Goal: Transaction & Acquisition: Register for event/course

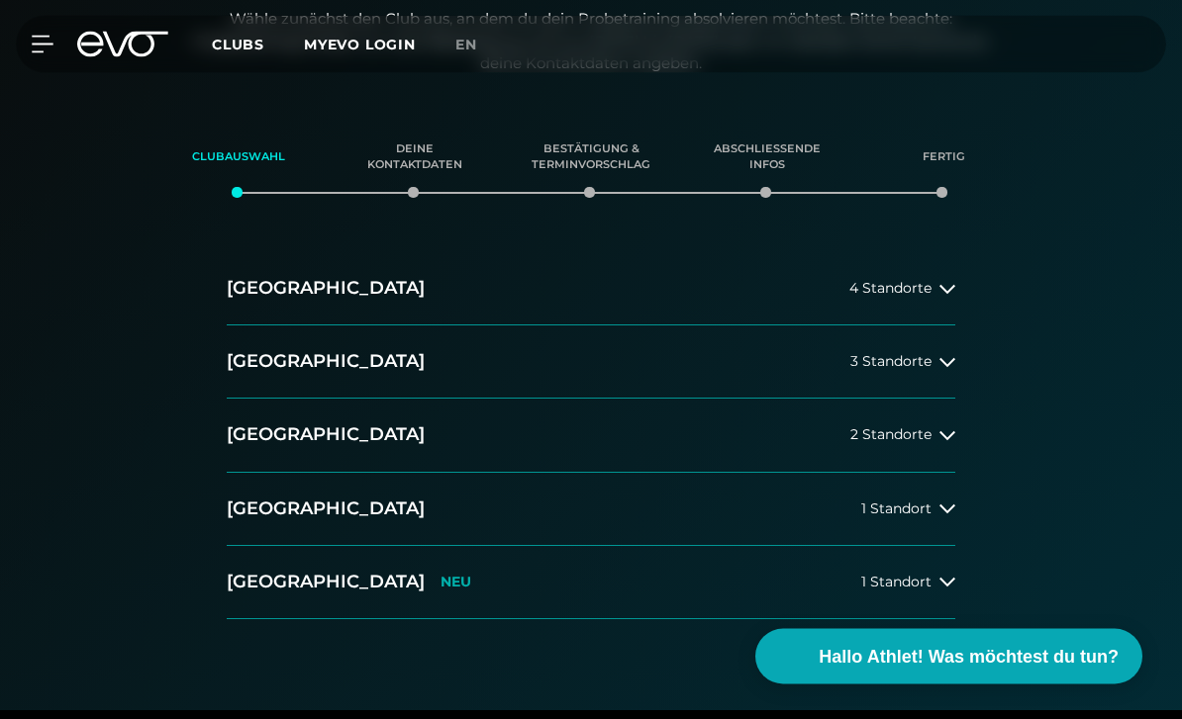
scroll to position [232, 0]
click at [940, 301] on button "[GEOGRAPHIC_DATA] 4 Standorte" at bounding box center [591, 288] width 728 height 73
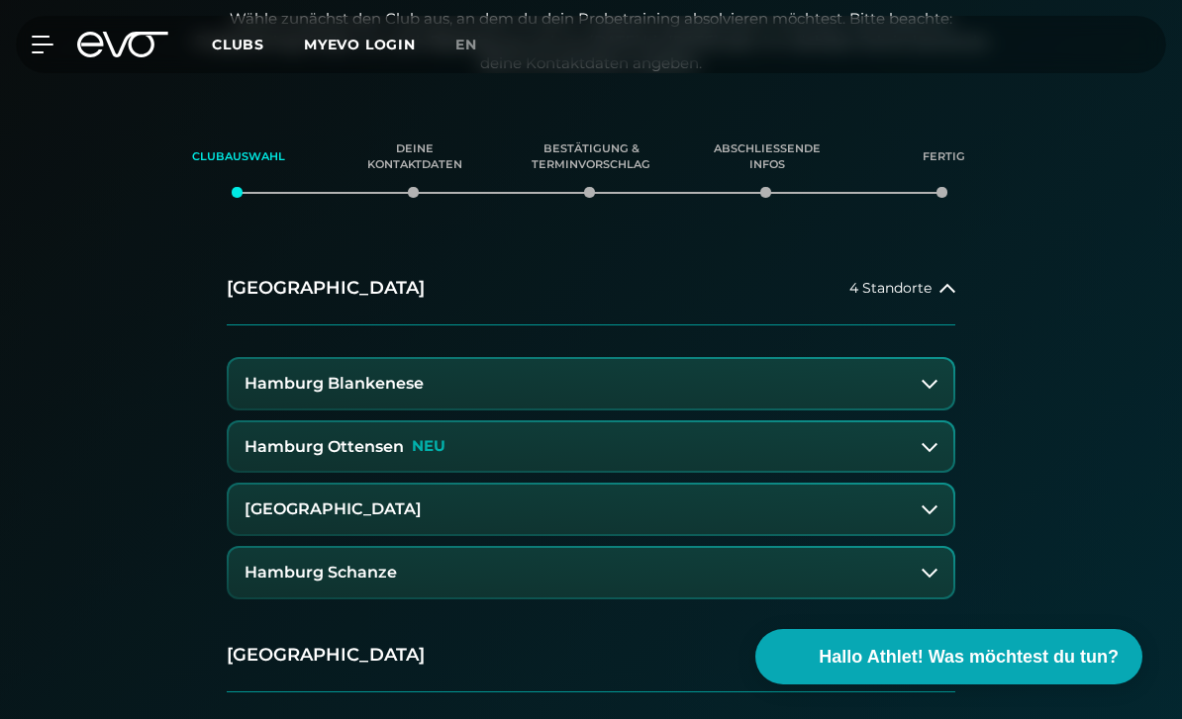
click at [927, 297] on button "[GEOGRAPHIC_DATA] 4 Standorte" at bounding box center [591, 288] width 728 height 73
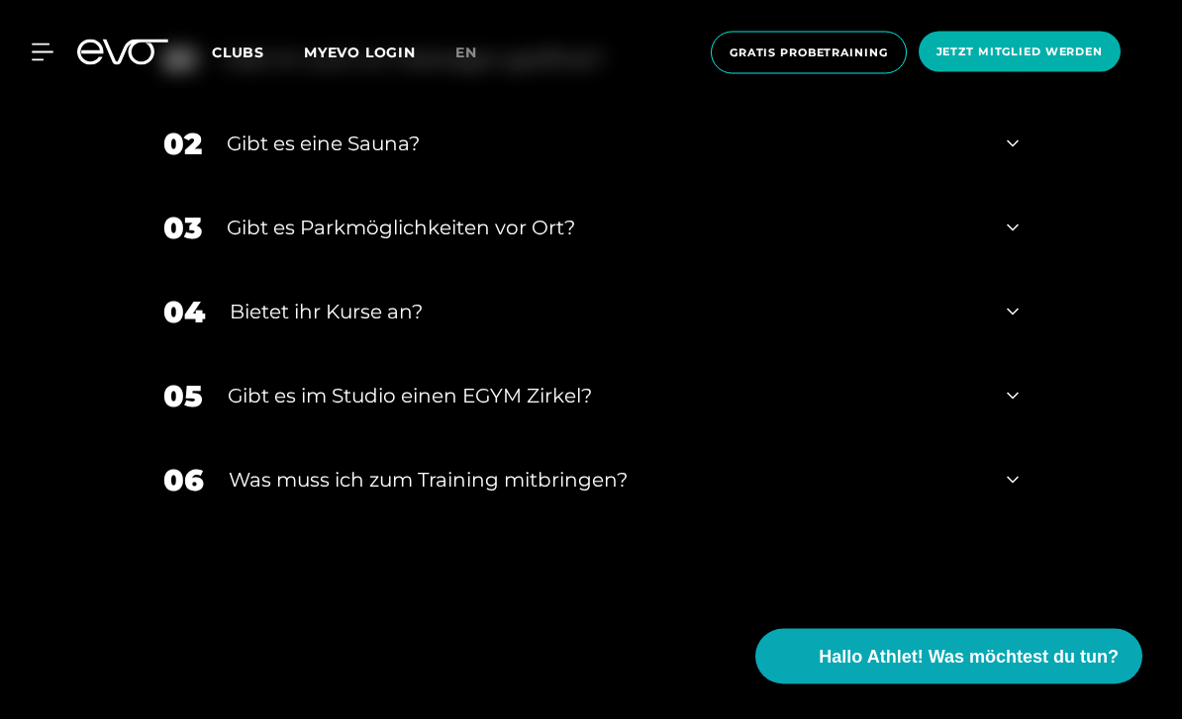
scroll to position [6303, 0]
click at [248, 157] on div "Gibt es eine Sauna?" at bounding box center [604, 143] width 755 height 30
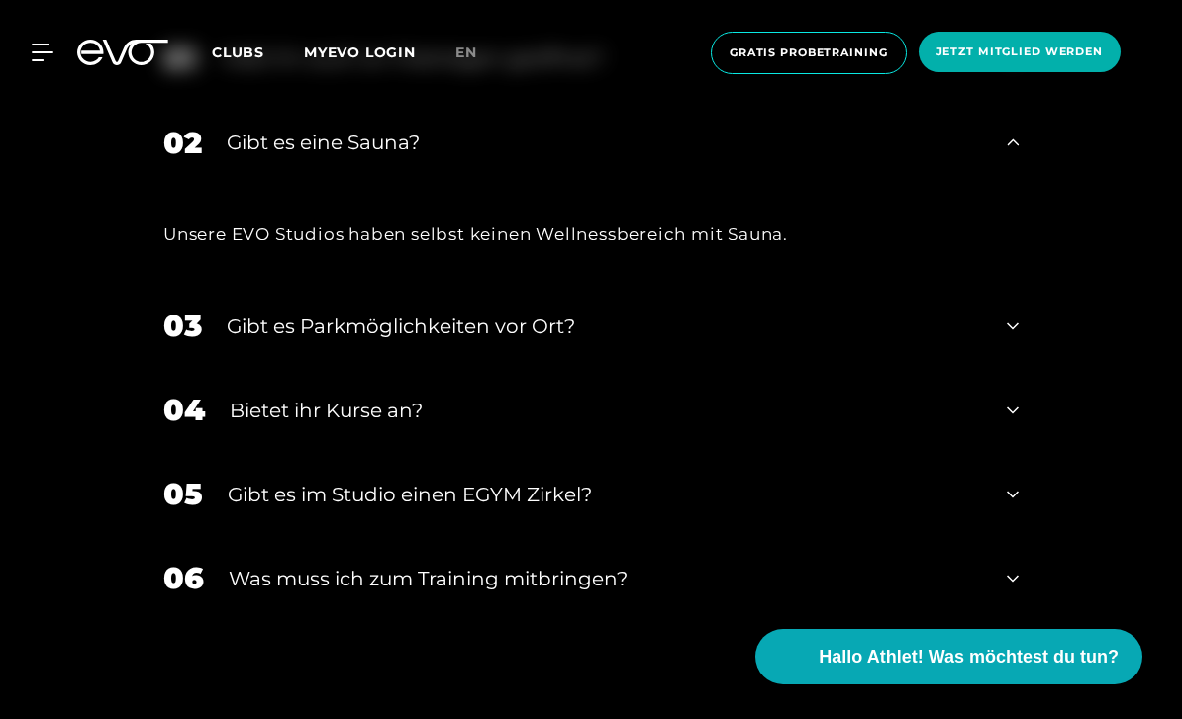
click at [267, 157] on div "Gibt es eine Sauna?" at bounding box center [604, 143] width 755 height 30
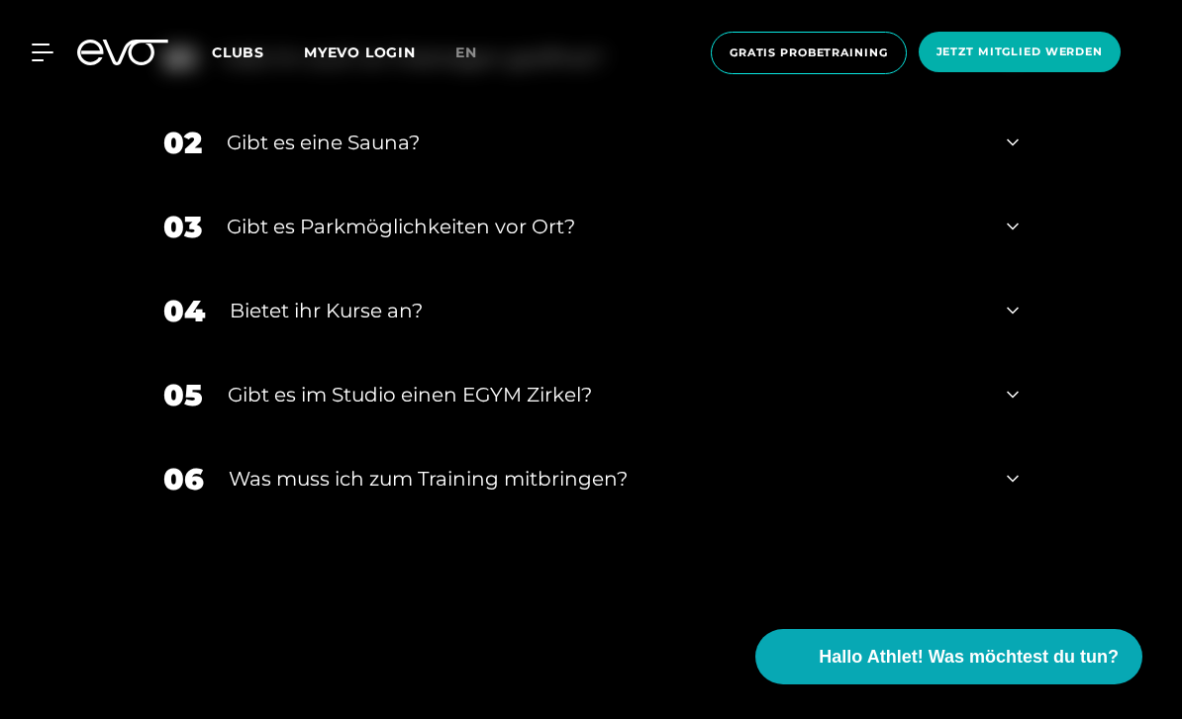
click at [230, 73] on div "Habt ihr auch an Feiertagen geöffnet?" at bounding box center [602, 59] width 760 height 30
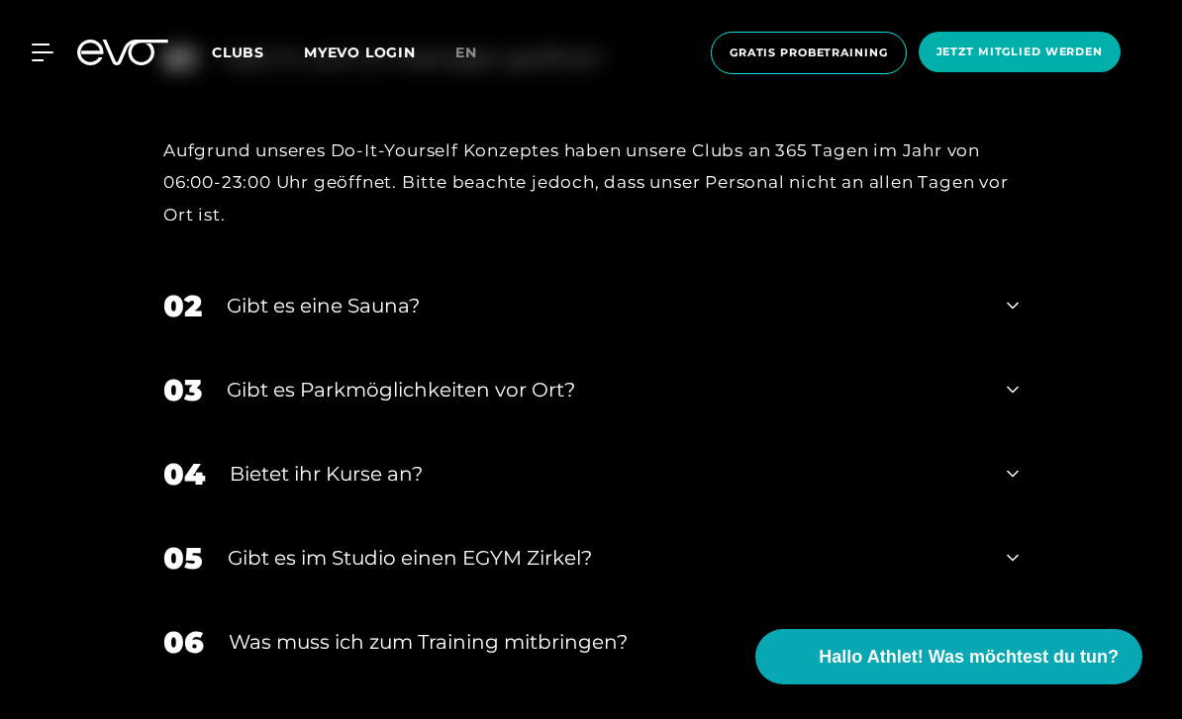
click at [247, 73] on div "Habt ihr auch an Feiertagen geöffnet?" at bounding box center [602, 59] width 760 height 30
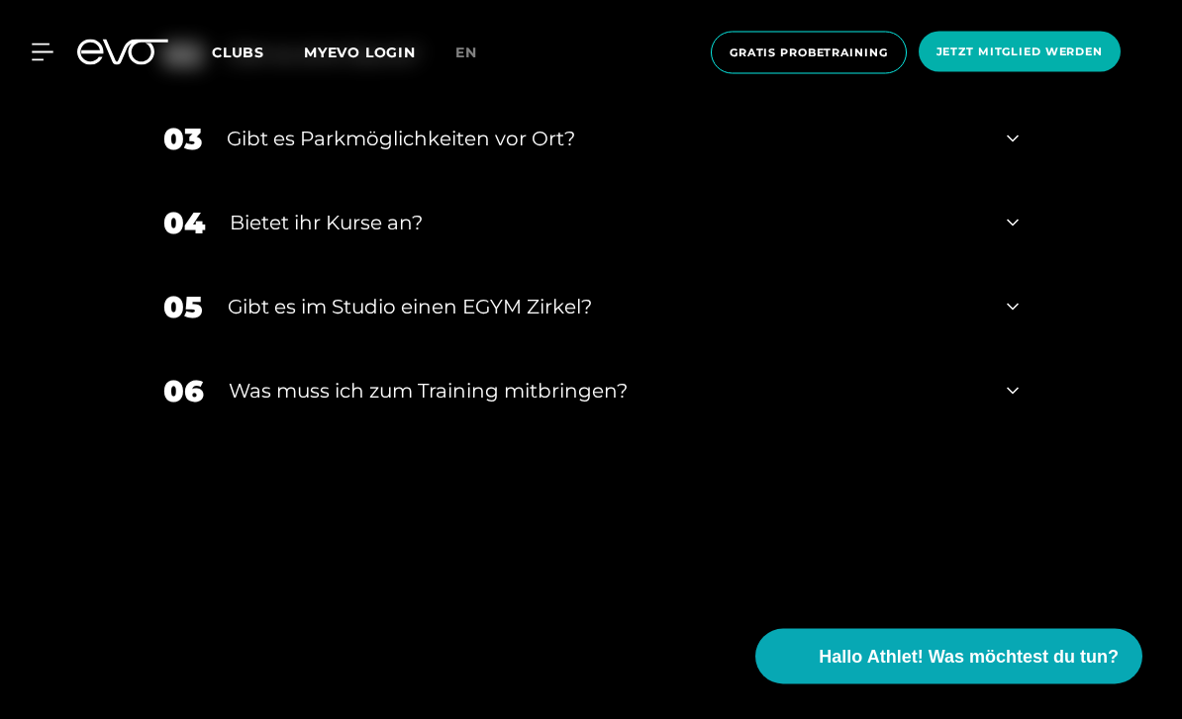
scroll to position [6391, 0]
click at [526, 238] on div "Bietet ihr Kurse an?" at bounding box center [606, 223] width 752 height 30
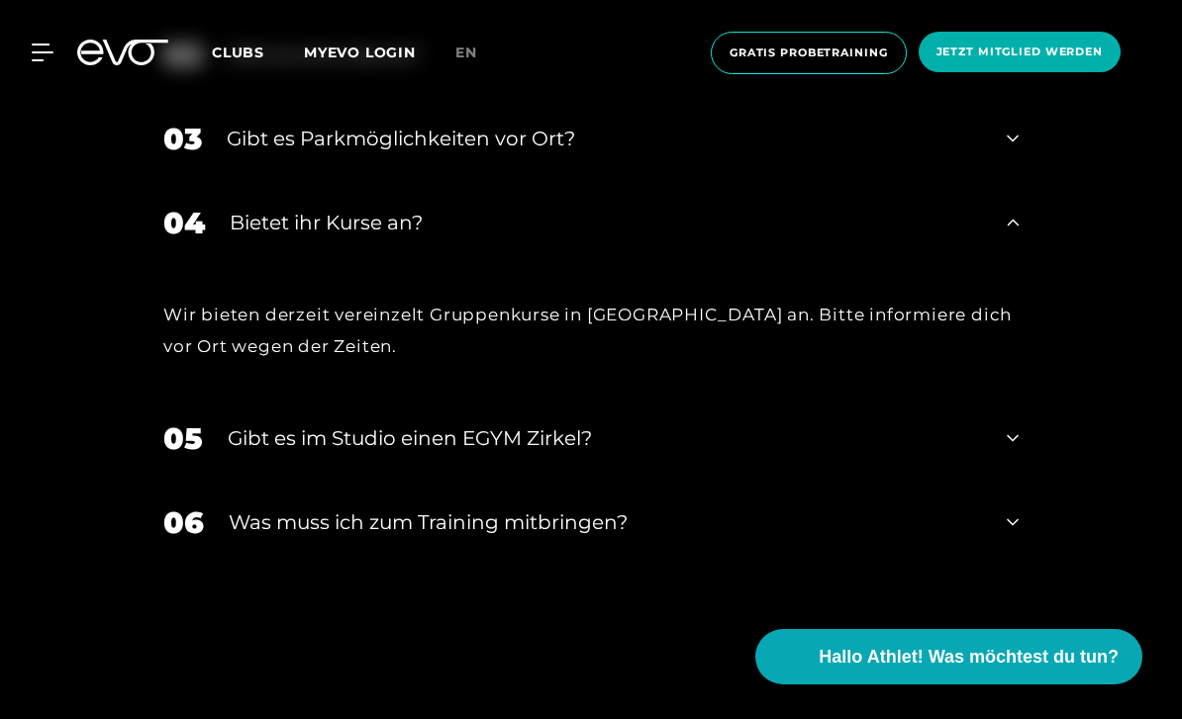
click at [436, 238] on div "Bietet ihr Kurse an?" at bounding box center [606, 223] width 752 height 30
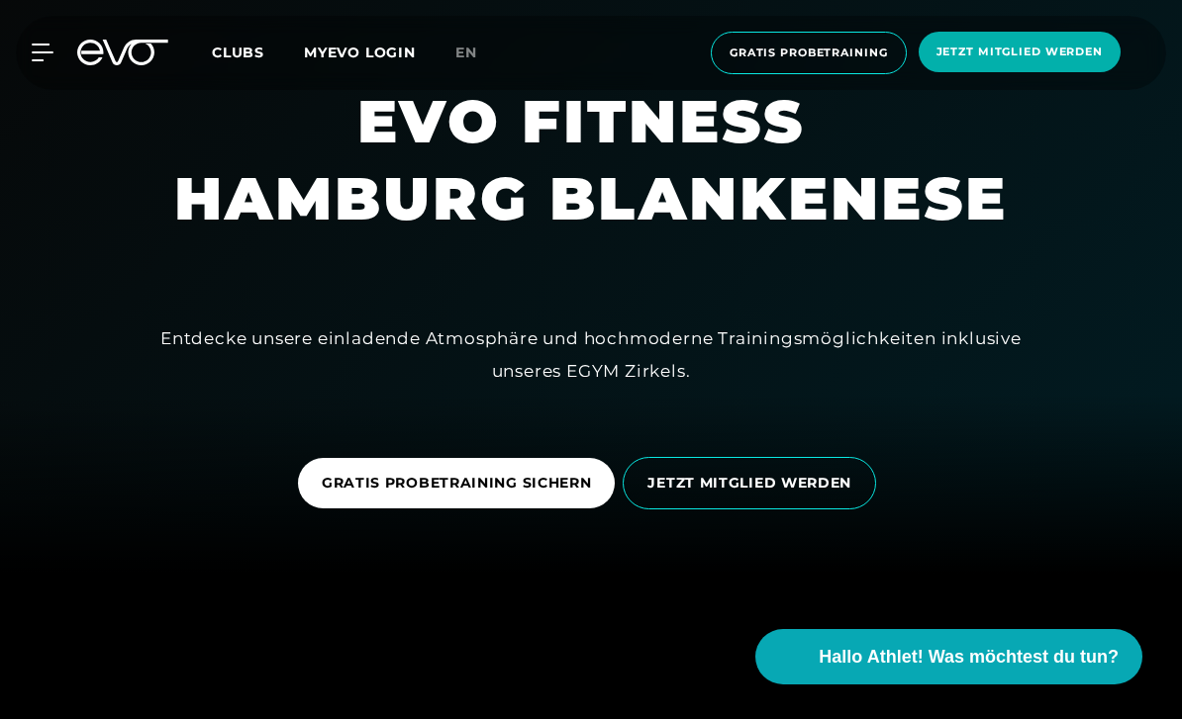
scroll to position [156, 0]
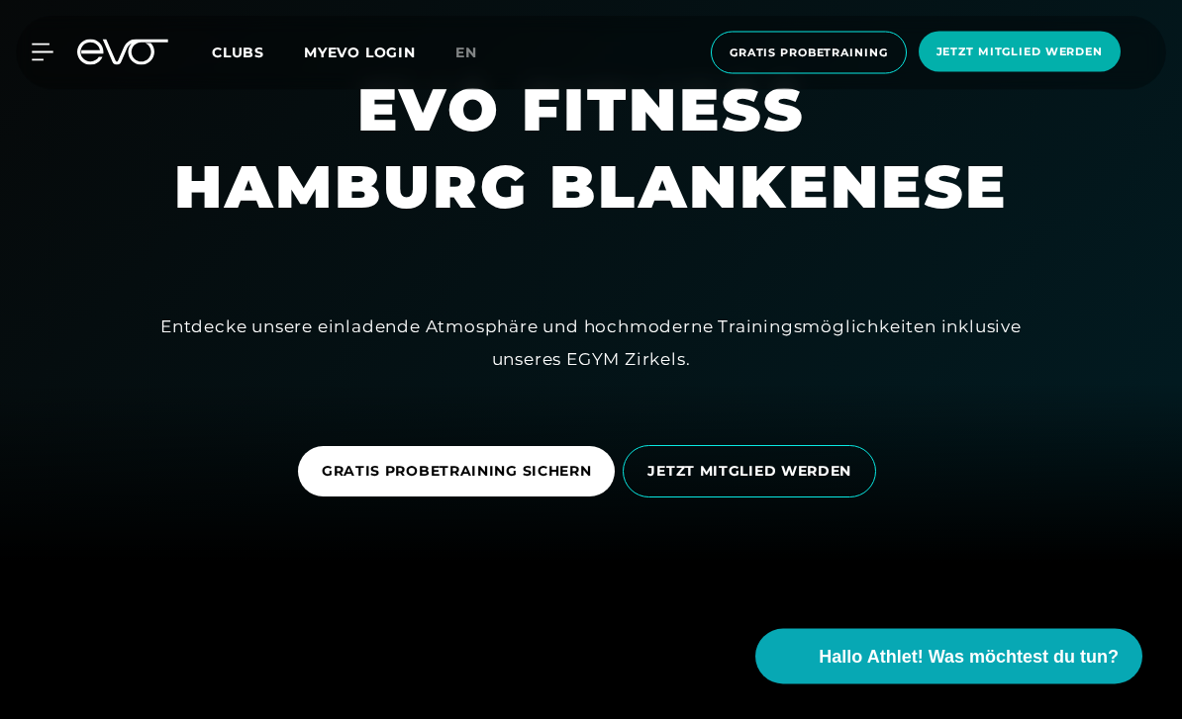
click at [681, 498] on link "JETZT MITGLIED WERDEN" at bounding box center [752, 472] width 261 height 82
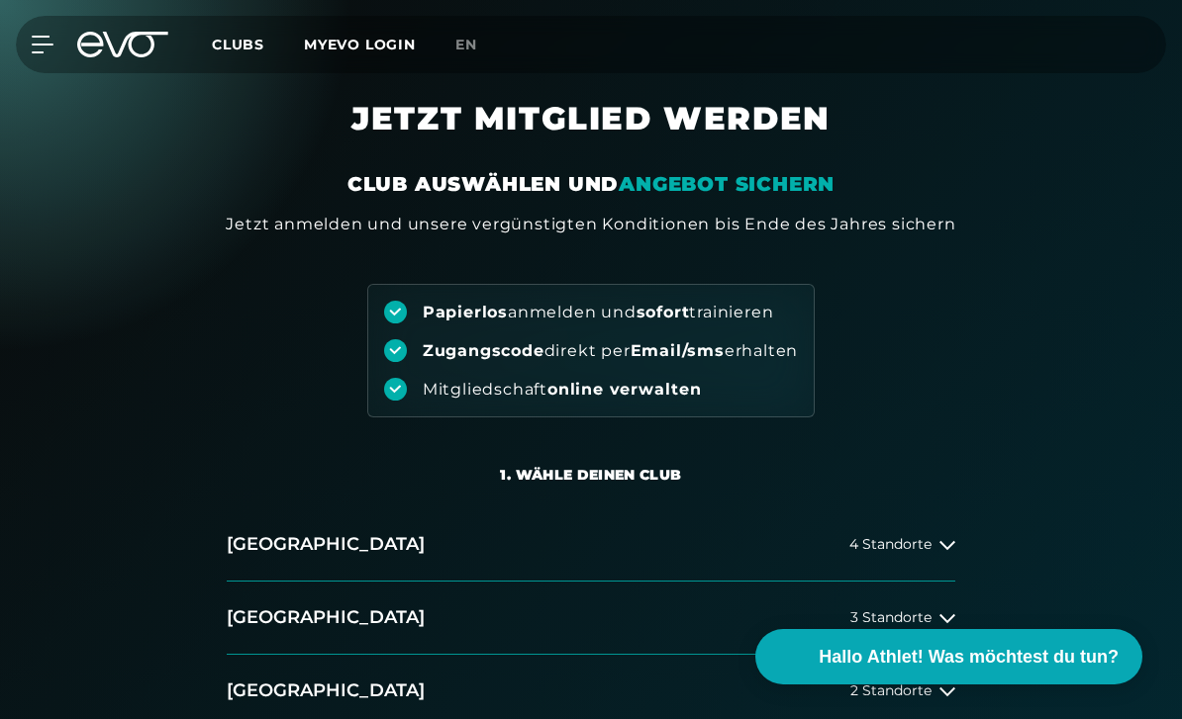
click at [674, 544] on button "[GEOGRAPHIC_DATA] 4 Standorte" at bounding box center [591, 545] width 728 height 73
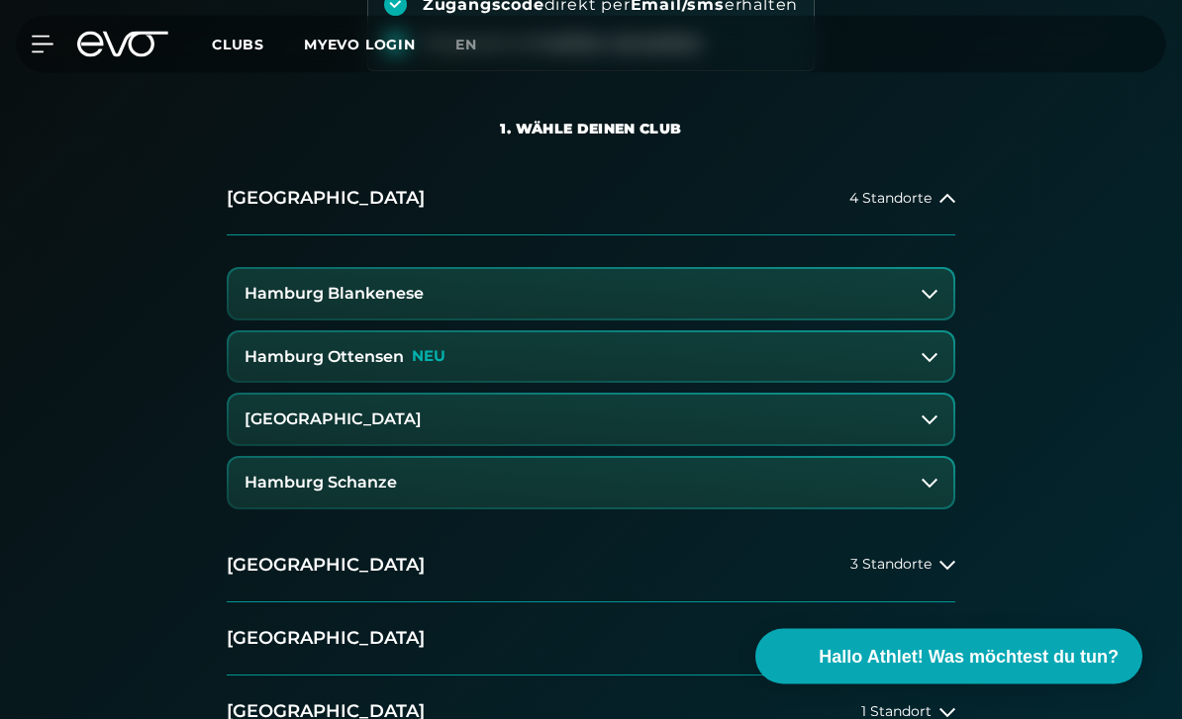
scroll to position [346, 0]
click at [619, 288] on button "Hamburg Blankenese" at bounding box center [591, 293] width 724 height 49
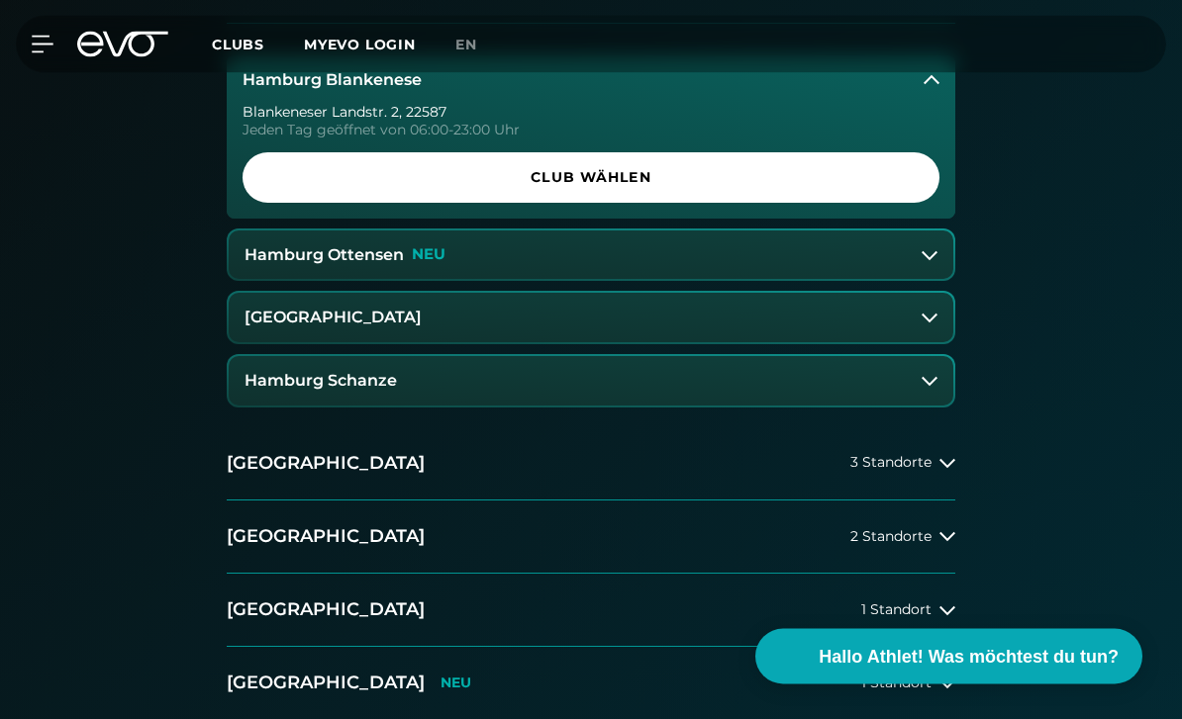
click at [740, 183] on span "Club wählen" at bounding box center [590, 178] width 649 height 21
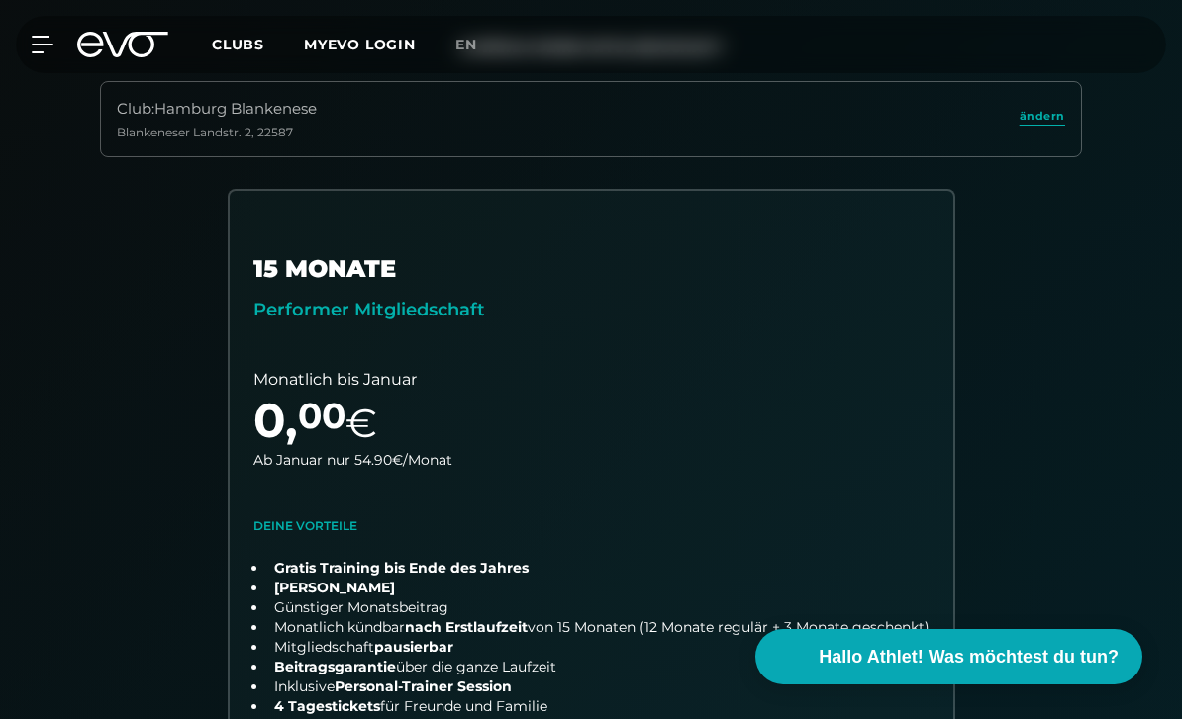
scroll to position [429, 0]
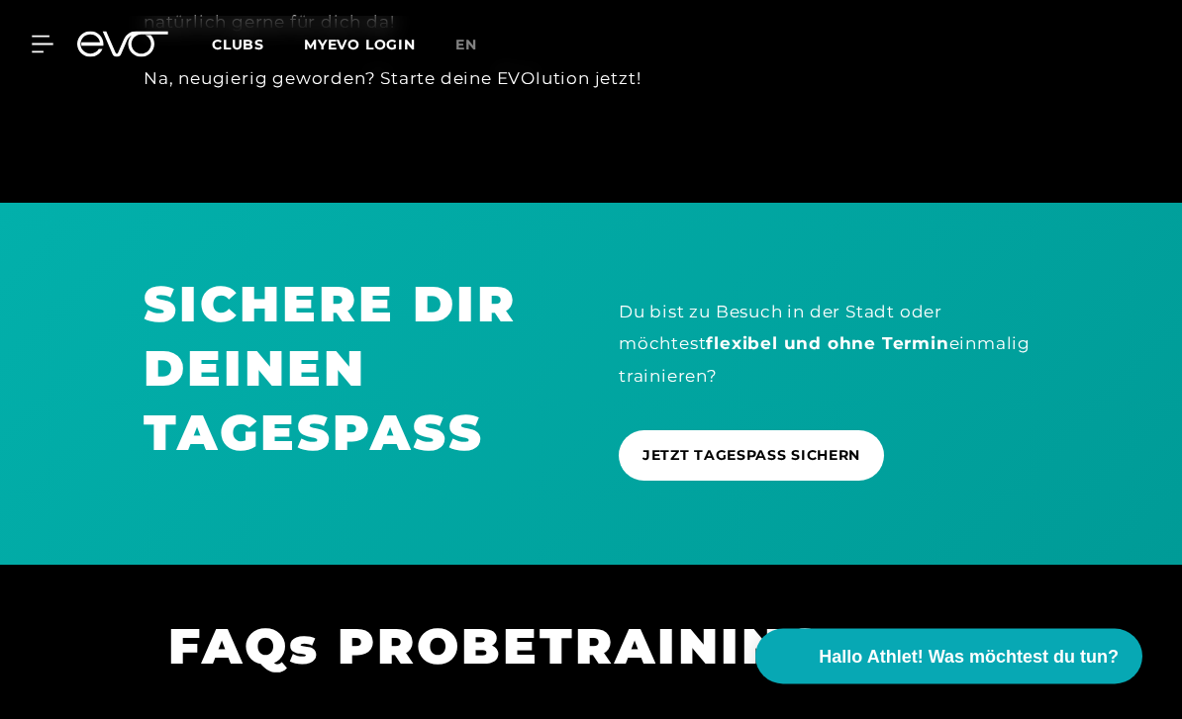
scroll to position [1820, 0]
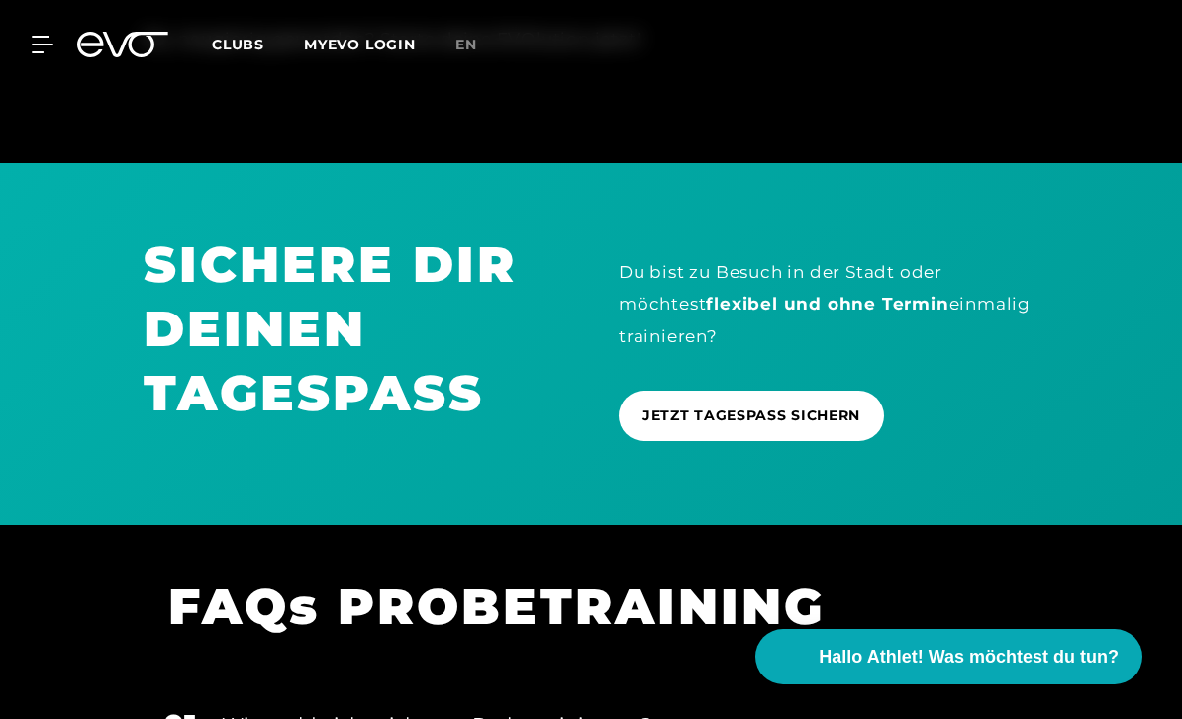
click at [719, 406] on span "JETZT TAGESPASS SICHERN" at bounding box center [751, 416] width 218 height 21
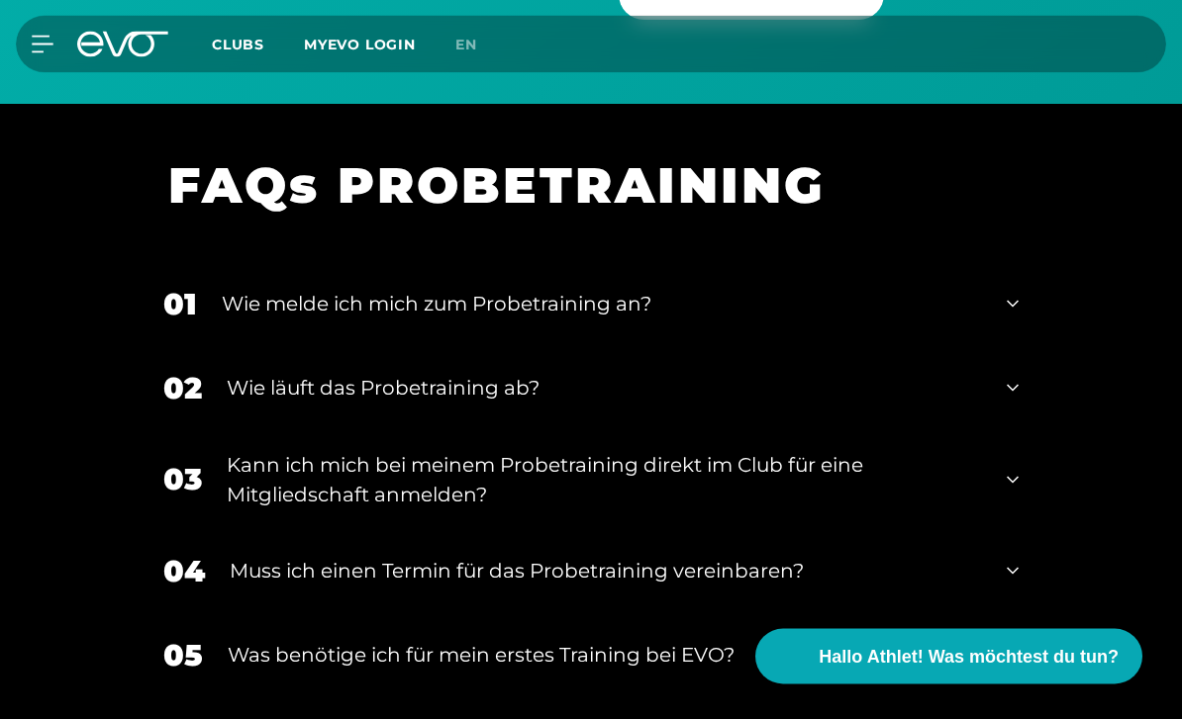
scroll to position [2242, 0]
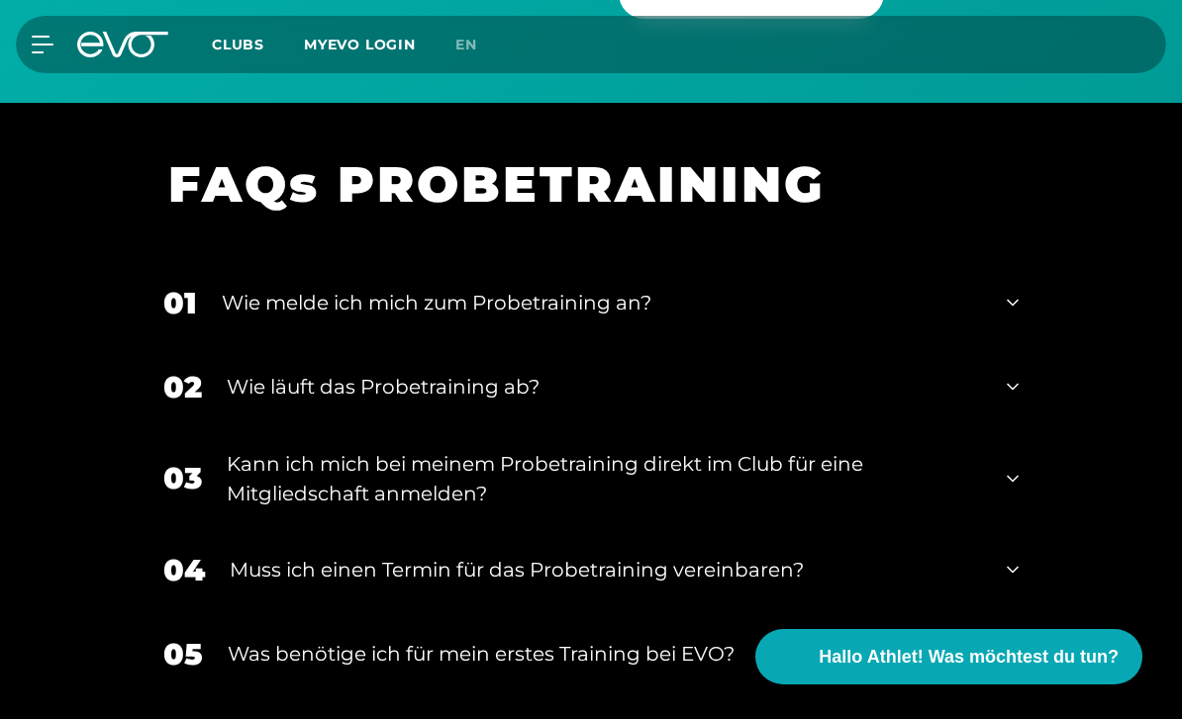
click at [625, 288] on div "Wie melde ich mich zum Probetraining an?" at bounding box center [602, 303] width 760 height 30
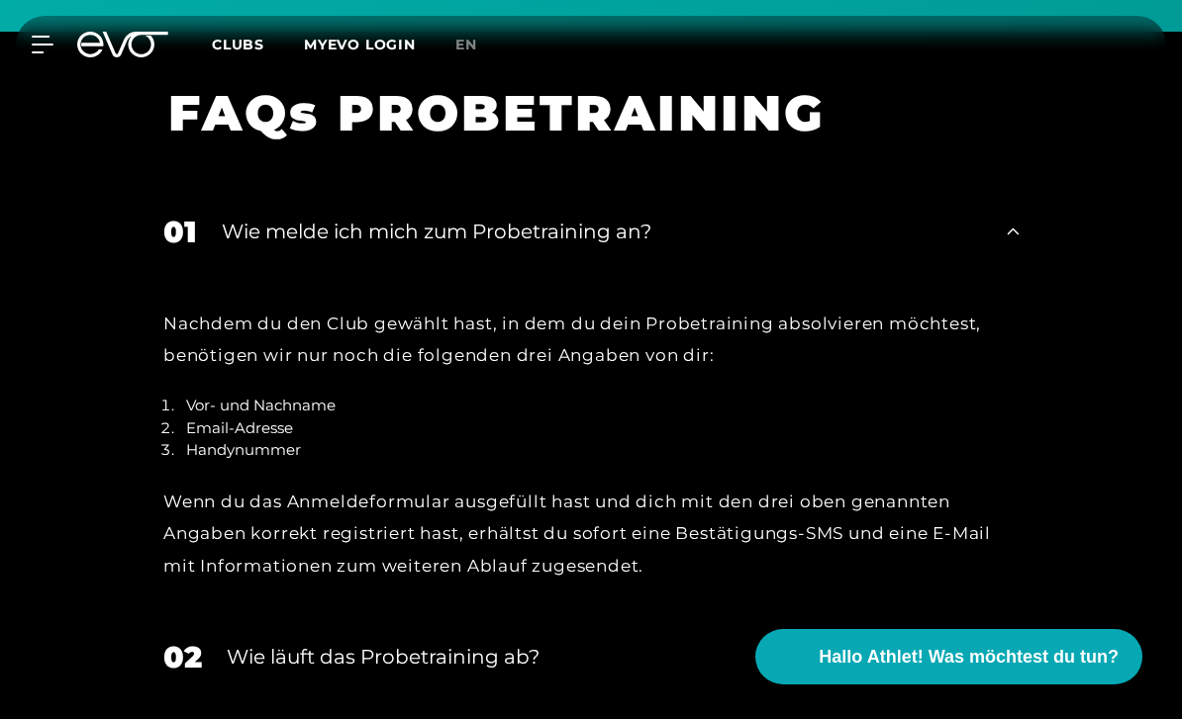
scroll to position [2378, 0]
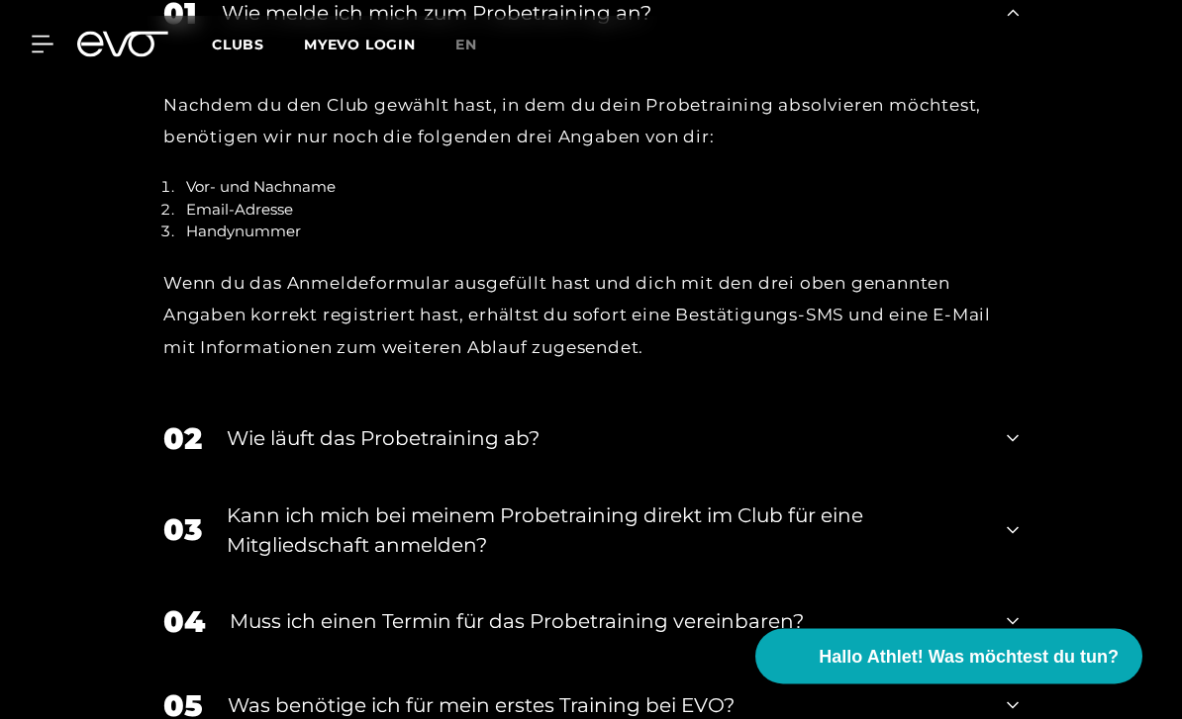
click at [493, 430] on div "Wie läuft das Probetraining ab?" at bounding box center [604, 440] width 755 height 30
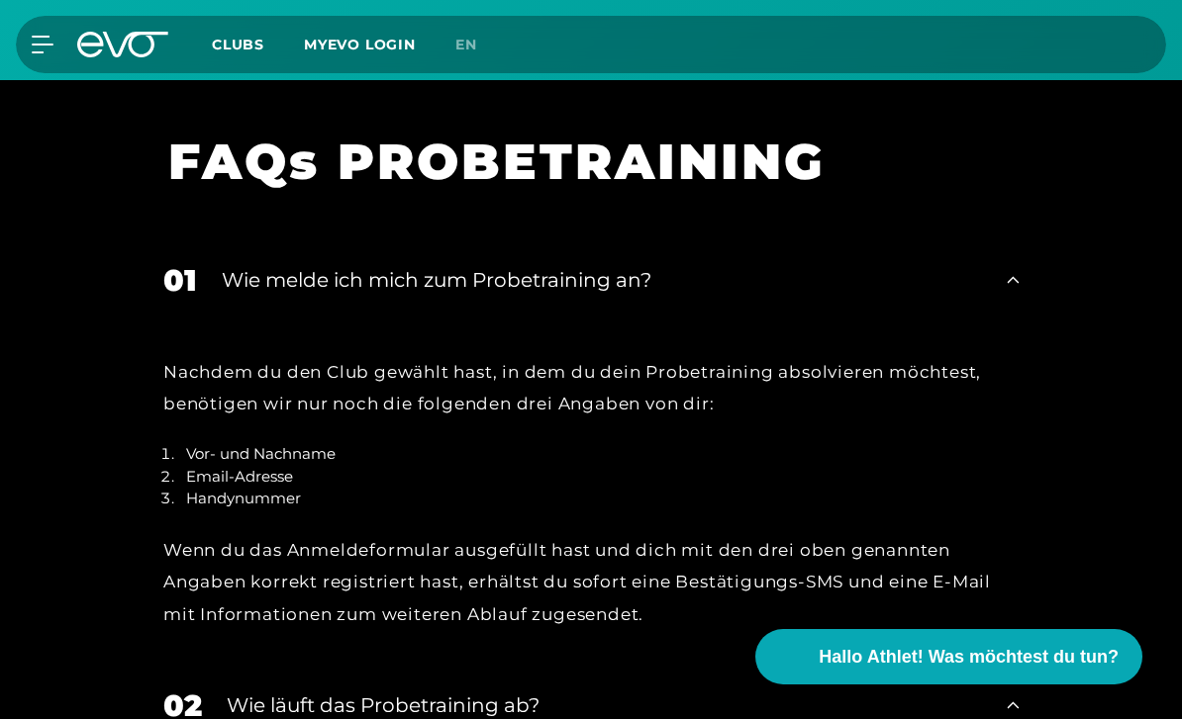
scroll to position [2247, 0]
